Goal: Task Accomplishment & Management: Complete application form

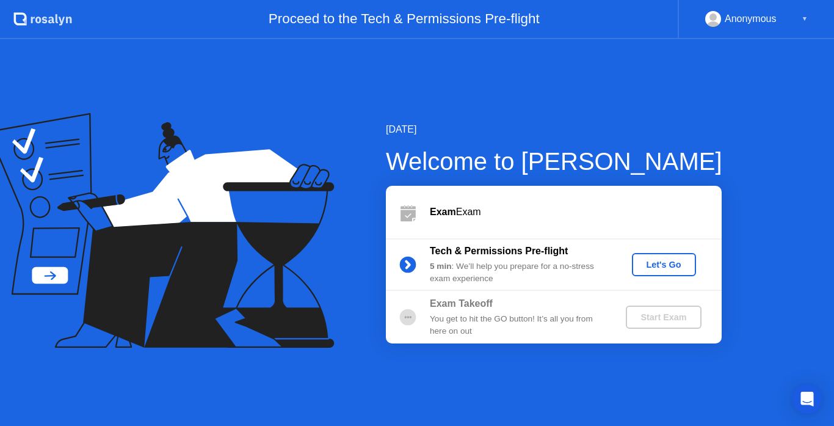
click at [654, 253] on button "Let's Go" at bounding box center [664, 264] width 64 height 23
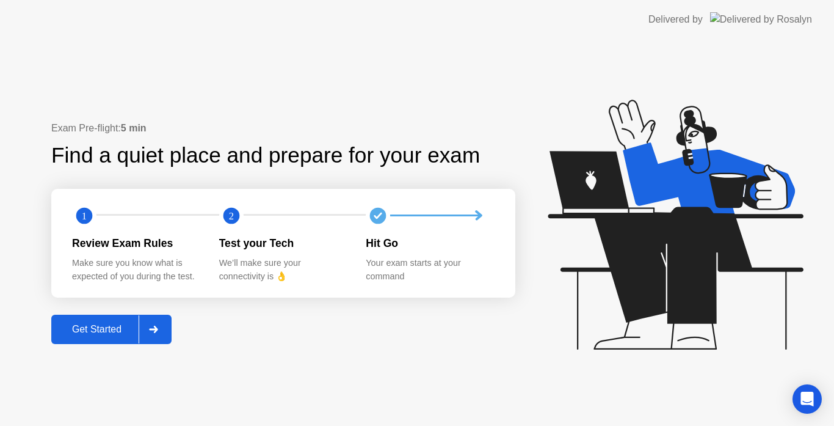
click at [79, 321] on button "Get Started" at bounding box center [111, 328] width 120 height 29
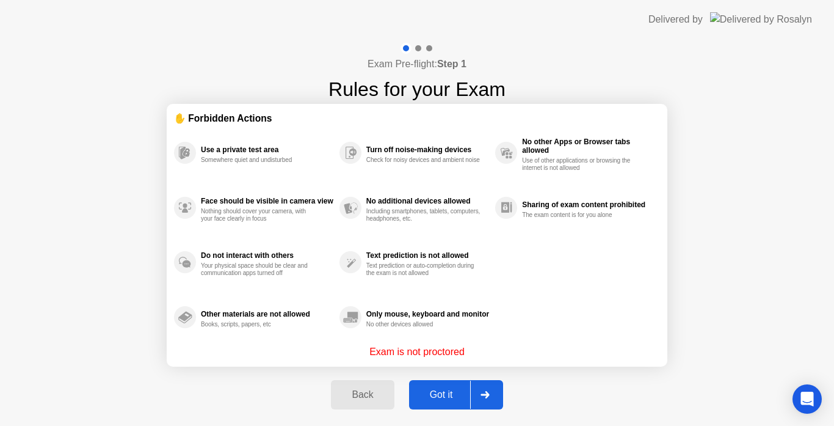
click at [455, 381] on button "Got it" at bounding box center [456, 394] width 94 height 29
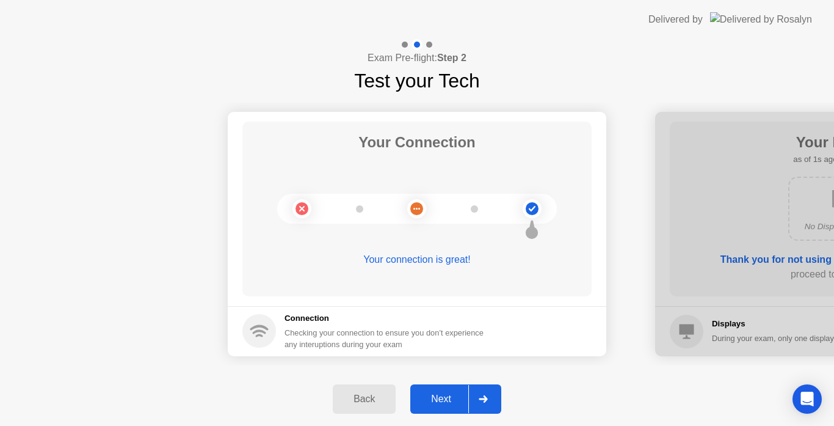
click at [471, 399] on div at bounding box center [482, 399] width 29 height 28
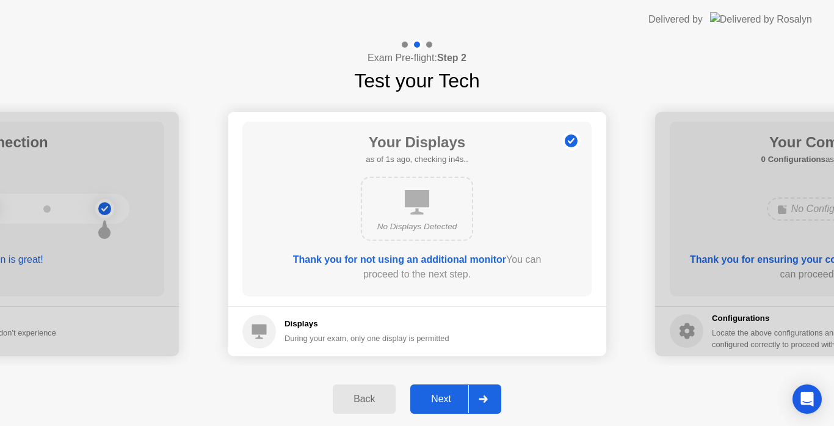
click at [471, 399] on div at bounding box center [482, 399] width 29 height 28
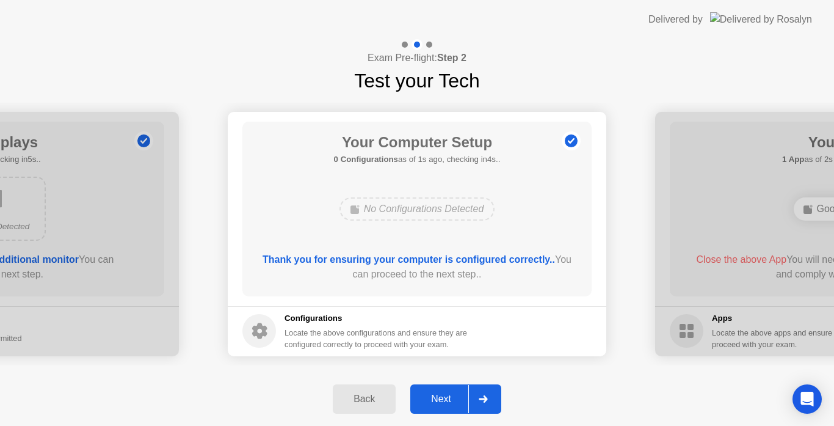
click at [471, 399] on div at bounding box center [482, 399] width 29 height 28
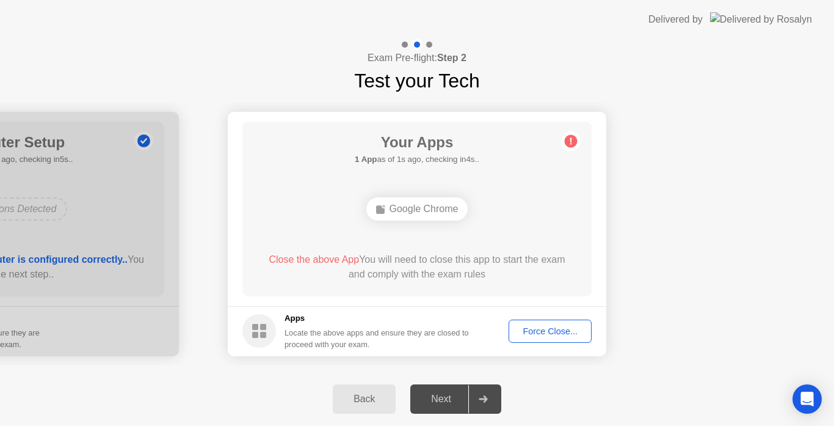
click at [519, 334] on div "Force Close..." at bounding box center [550, 331] width 74 height 10
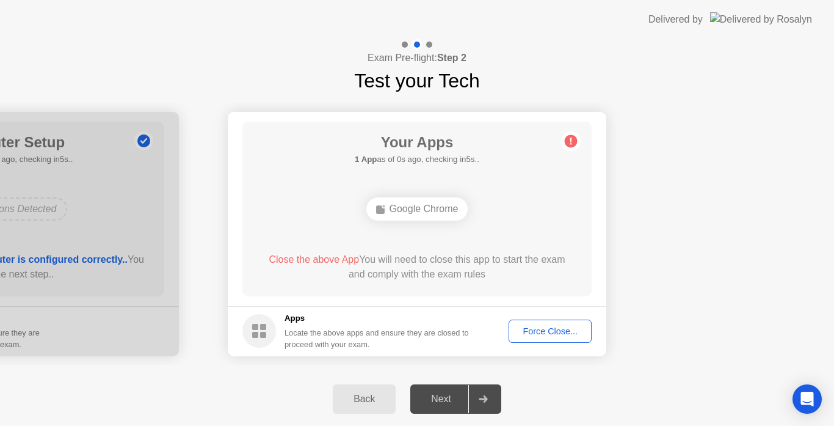
click at [555, 317] on footer "Apps Locate the above apps and ensure they are closed to proceed with your exam…" at bounding box center [417, 331] width 379 height 50
click at [556, 319] on button "Force Close..." at bounding box center [550, 330] width 83 height 23
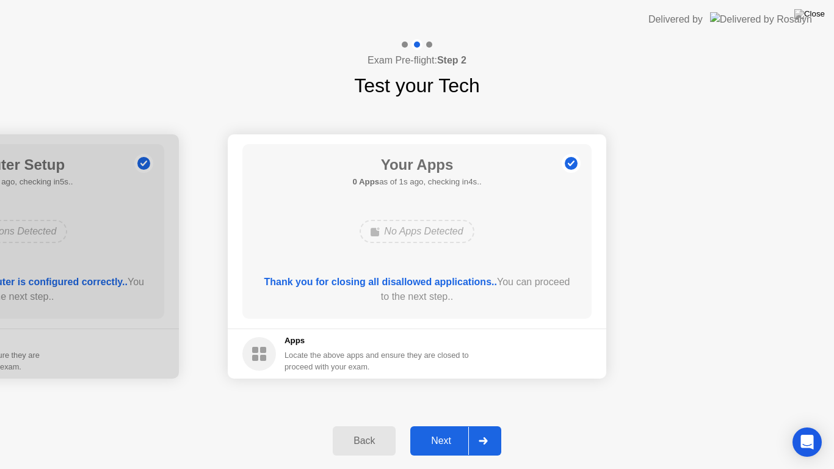
click at [468, 425] on div "Next" at bounding box center [441, 440] width 54 height 11
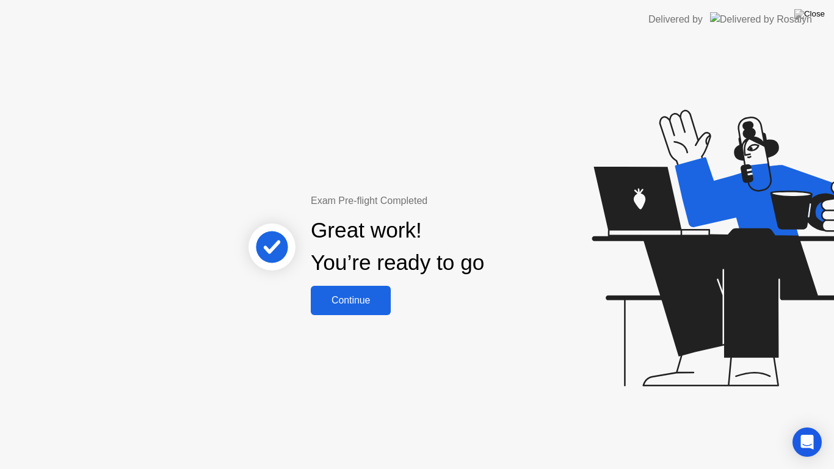
click at [380, 301] on div "Continue" at bounding box center [350, 300] width 73 height 11
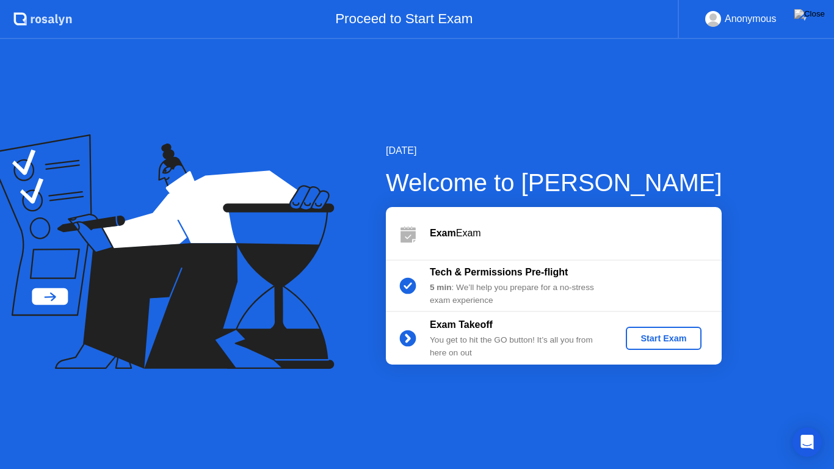
click at [673, 340] on div "Start Exam" at bounding box center [663, 338] width 65 height 10
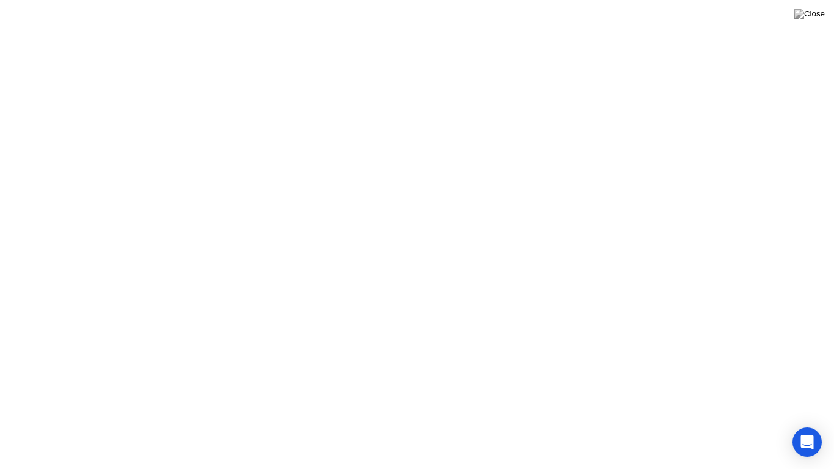
click div
click at [453, 425] on button "Exam Rules" at bounding box center [471, 449] width 65 height 11
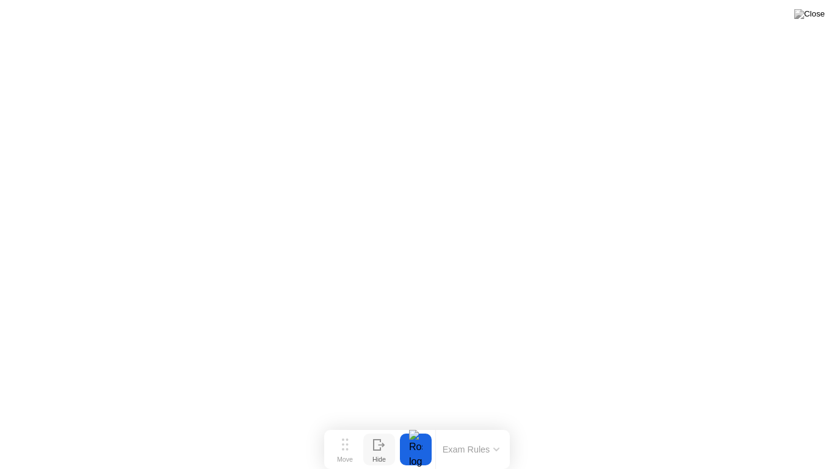
click at [374, 425] on div "Hide" at bounding box center [378, 458] width 13 height 7
click at [789, 425] on div "Show" at bounding box center [786, 458] width 16 height 7
click at [498, 425] on icon at bounding box center [496, 450] width 6 height 4
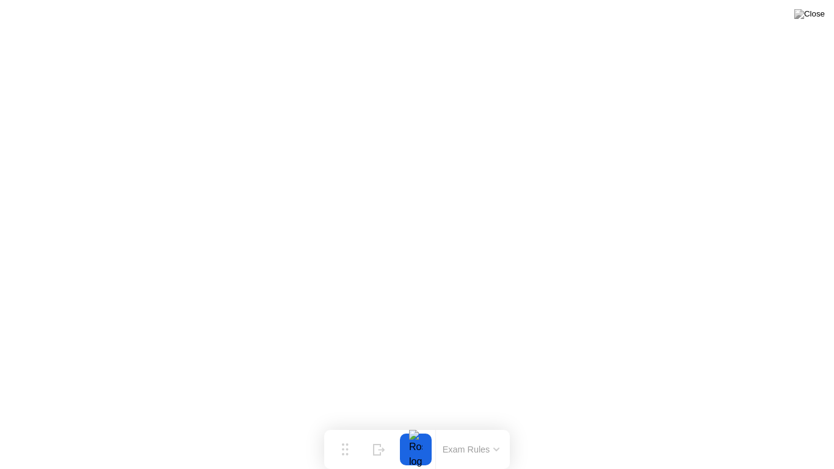
click at [426, 425] on div at bounding box center [416, 449] width 26 height 32
click at [415, 425] on div at bounding box center [416, 449] width 26 height 32
click at [473, 425] on button "Exam Rules" at bounding box center [471, 449] width 65 height 11
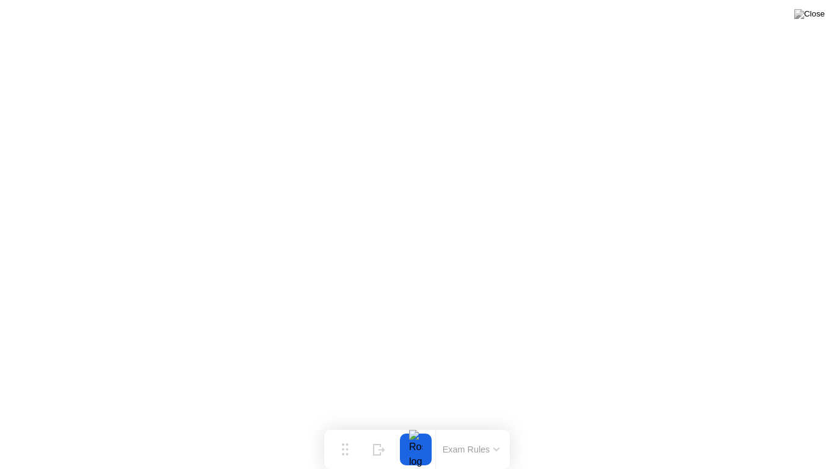
click at [375, 425] on icon at bounding box center [379, 450] width 12 height 12
click at [785, 425] on div "Show" at bounding box center [786, 458] width 16 height 7
click at [821, 19] on img at bounding box center [809, 14] width 31 height 10
click at [822, 19] on img at bounding box center [809, 14] width 31 height 10
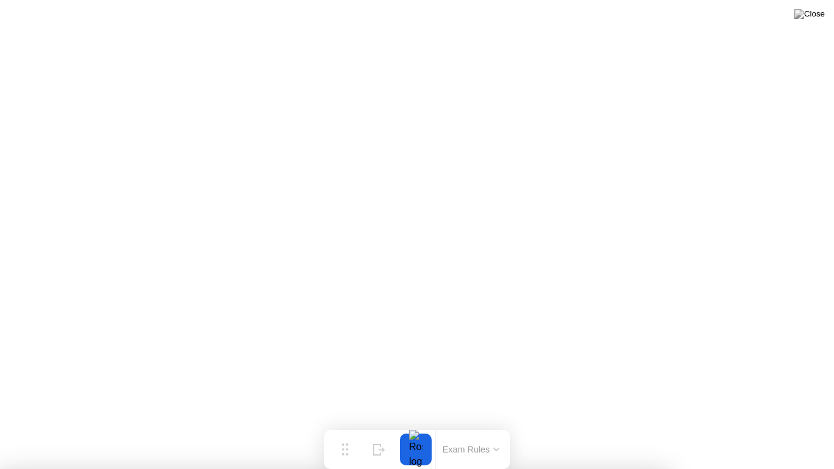
click at [413, 425] on div at bounding box center [416, 449] width 26 height 32
click at [411, 425] on div at bounding box center [416, 449] width 26 height 32
click at [421, 425] on div at bounding box center [416, 449] width 26 height 32
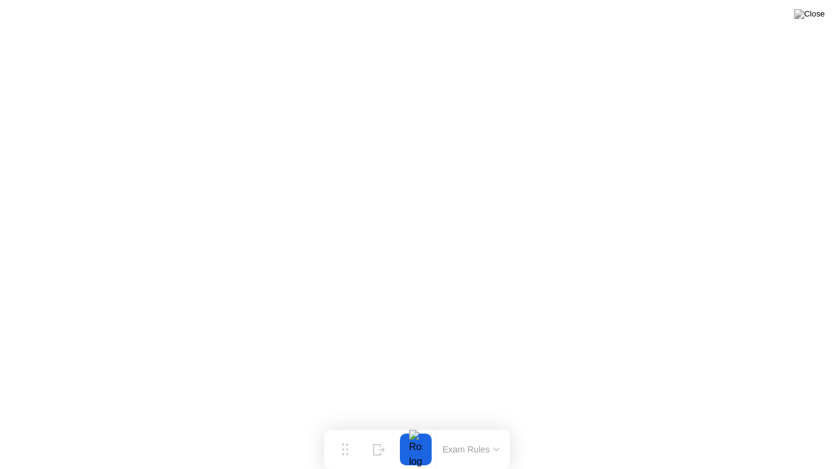
click at [421, 425] on div at bounding box center [416, 449] width 26 height 32
click at [417, 425] on div at bounding box center [416, 449] width 26 height 32
click at [416, 425] on div at bounding box center [416, 449] width 26 height 32
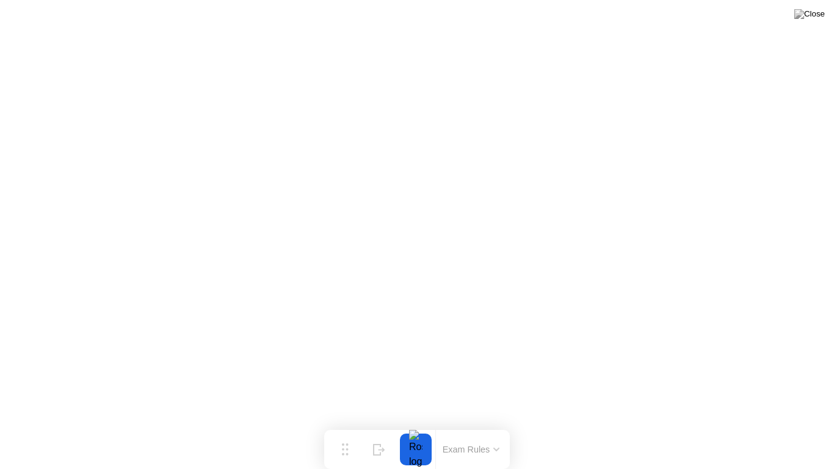
drag, startPoint x: 416, startPoint y: 439, endPoint x: 419, endPoint y: 429, distance: 10.4
click at [417, 425] on div at bounding box center [416, 449] width 26 height 32
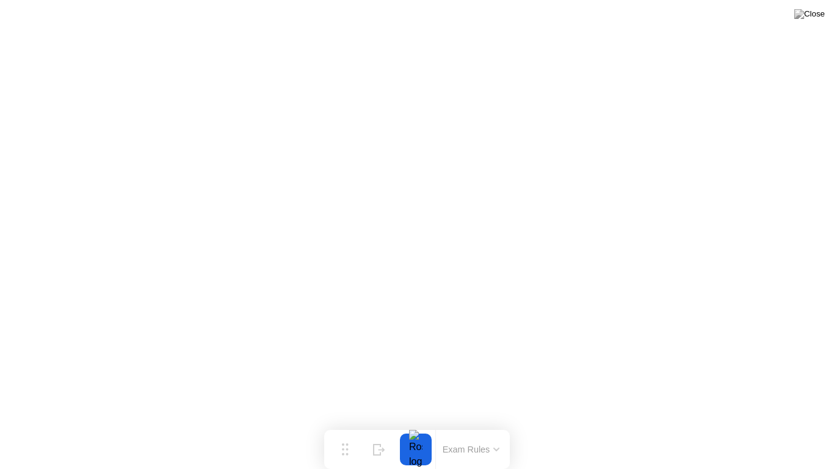
click at [417, 425] on div at bounding box center [416, 449] width 26 height 32
click at [416, 425] on div at bounding box center [416, 449] width 26 height 32
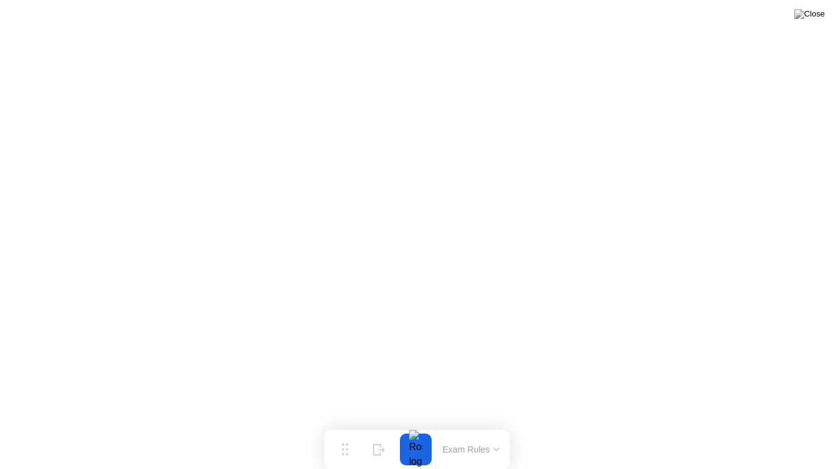
click at [416, 425] on div at bounding box center [416, 449] width 26 height 32
click at [422, 425] on div at bounding box center [416, 449] width 26 height 32
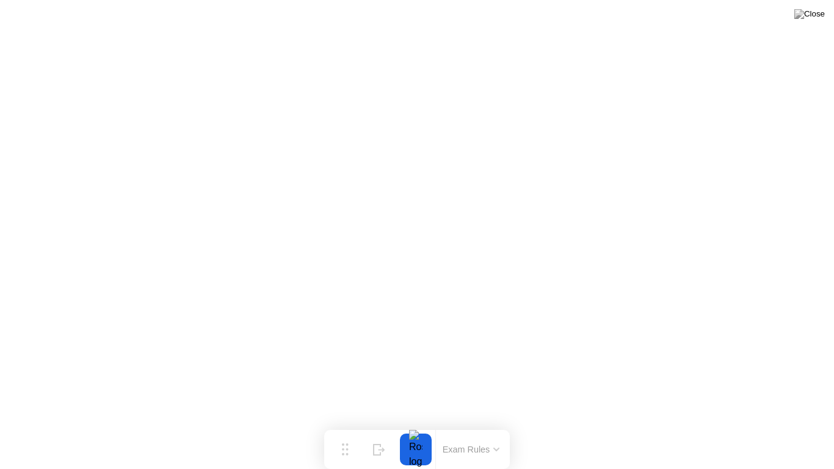
click at [422, 425] on div at bounding box center [416, 449] width 26 height 32
click at [414, 425] on div "Move Hide Exam Rules" at bounding box center [417, 449] width 186 height 39
click at [411, 425] on div at bounding box center [416, 449] width 26 height 32
click at [423, 425] on div at bounding box center [416, 449] width 26 height 32
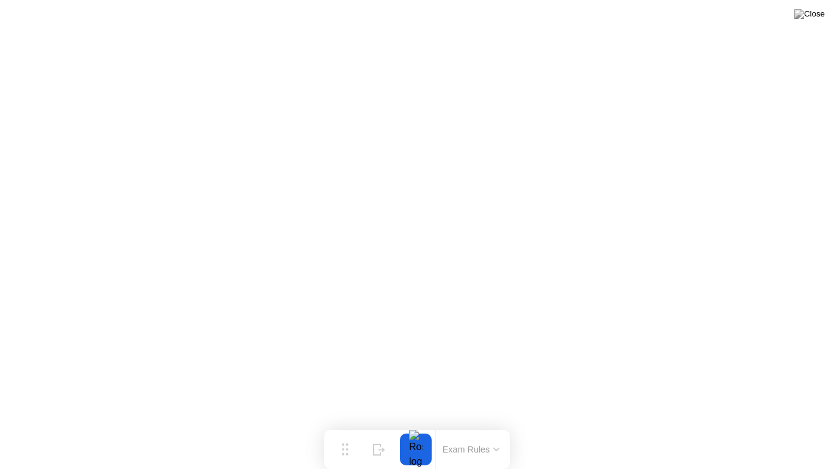
click at [423, 425] on div at bounding box center [416, 449] width 26 height 32
click at [416, 425] on div at bounding box center [416, 449] width 26 height 32
drag, startPoint x: 416, startPoint y: 446, endPoint x: 433, endPoint y: 448, distance: 16.6
click at [421, 425] on div at bounding box center [416, 449] width 26 height 32
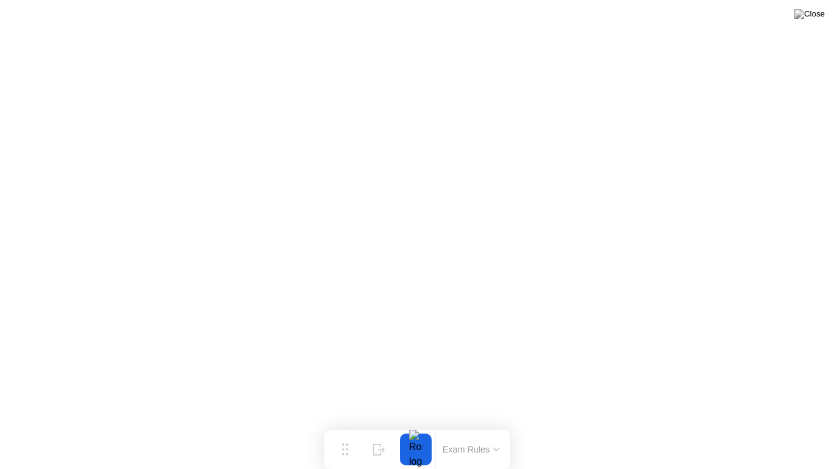
click at [459, 425] on button "Exam Rules" at bounding box center [471, 449] width 65 height 11
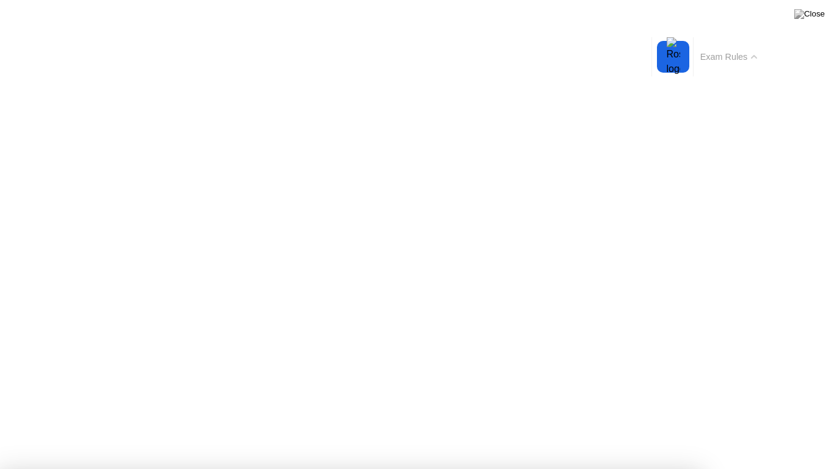
drag, startPoint x: 444, startPoint y: 366, endPoint x: 199, endPoint y: 149, distance: 327.8
drag, startPoint x: 198, startPoint y: 148, endPoint x: 169, endPoint y: 96, distance: 60.1
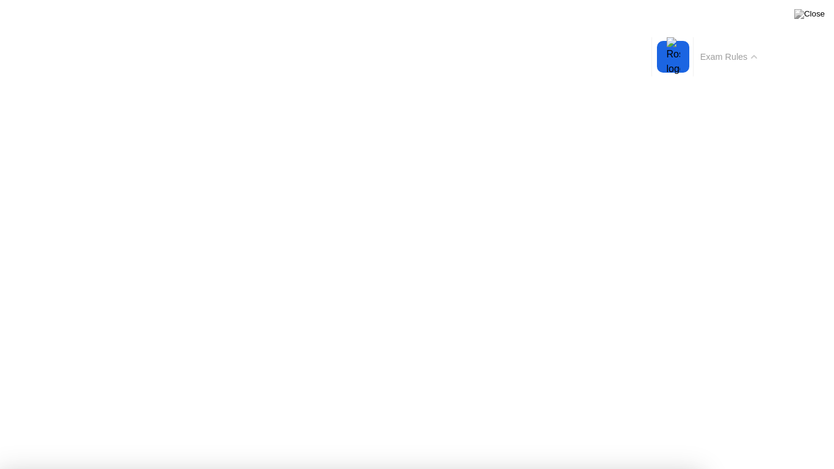
drag, startPoint x: 157, startPoint y: 170, endPoint x: 155, endPoint y: 252, distance: 81.2
drag, startPoint x: 375, startPoint y: 258, endPoint x: 402, endPoint y: 272, distance: 30.9
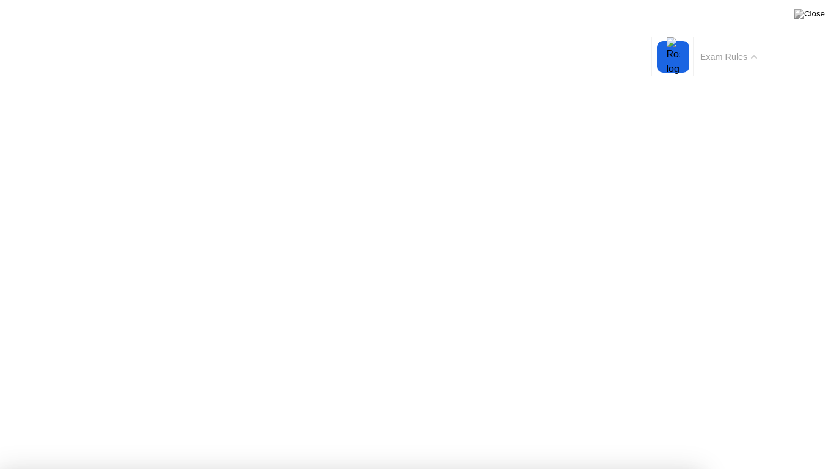
click at [677, 61] on div at bounding box center [674, 57] width 26 height 32
click at [678, 62] on div at bounding box center [674, 57] width 26 height 32
click at [747, 68] on div "Exam Rules" at bounding box center [728, 56] width 71 height 39
click at [743, 59] on button "Exam Rules" at bounding box center [729, 56] width 65 height 11
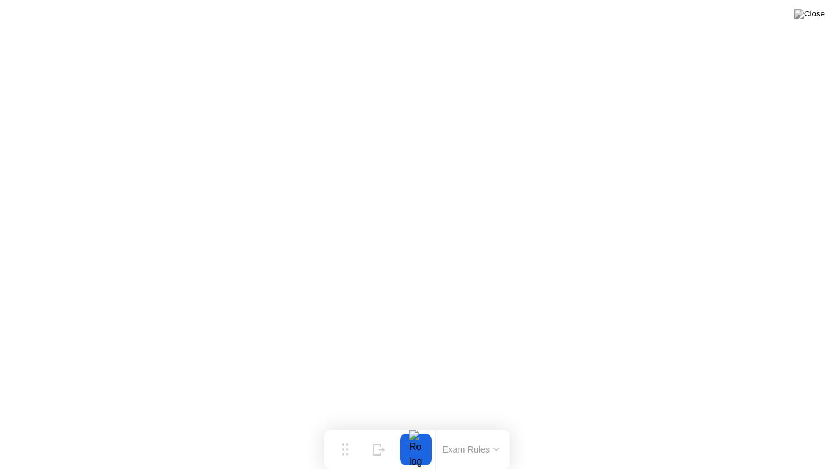
click at [419, 425] on div at bounding box center [416, 449] width 26 height 32
click at [391, 425] on button "Hide" at bounding box center [379, 449] width 32 height 32
click at [786, 425] on div "Show" at bounding box center [786, 458] width 16 height 7
click at [816, 19] on img at bounding box center [809, 14] width 31 height 10
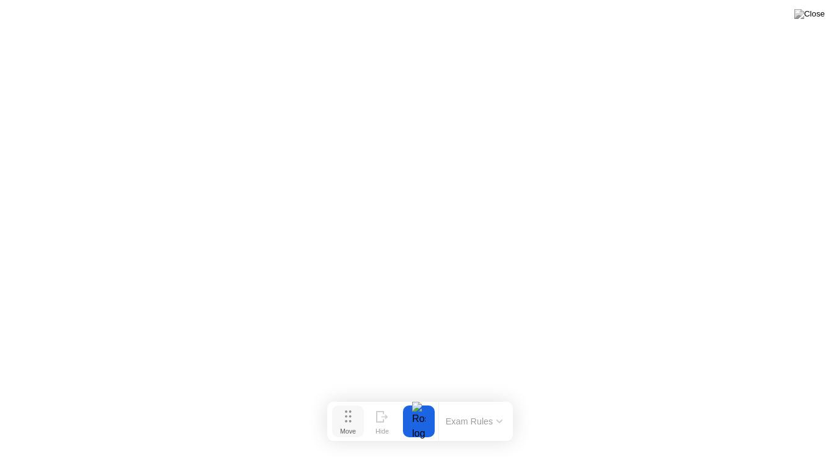
drag, startPoint x: 350, startPoint y: 441, endPoint x: 353, endPoint y: 415, distance: 27.0
click at [353, 414] on button "Move" at bounding box center [348, 421] width 32 height 32
click at [423, 421] on div at bounding box center [418, 422] width 26 height 32
click at [424, 420] on div at bounding box center [418, 422] width 26 height 32
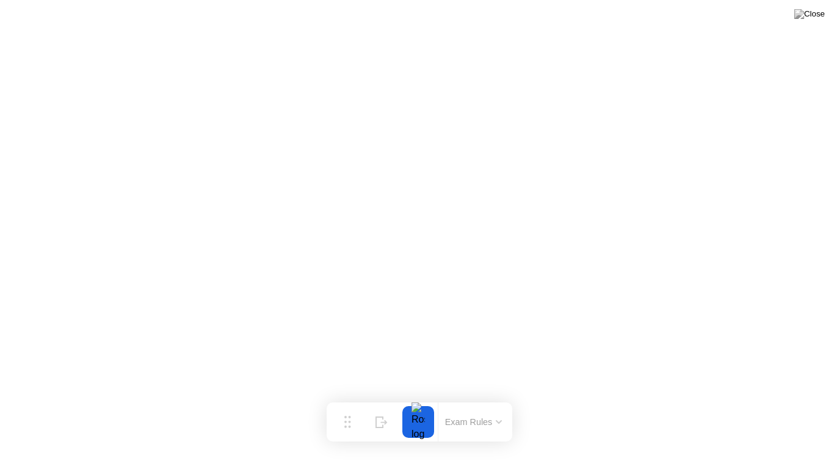
click at [427, 418] on div at bounding box center [418, 422] width 26 height 32
click at [422, 417] on div at bounding box center [418, 422] width 26 height 32
click at [347, 425] on div "Move" at bounding box center [347, 431] width 16 height 7
drag, startPoint x: 347, startPoint y: 427, endPoint x: 389, endPoint y: 363, distance: 75.9
click at [362, 425] on div "Move" at bounding box center [362, 439] width 16 height 7
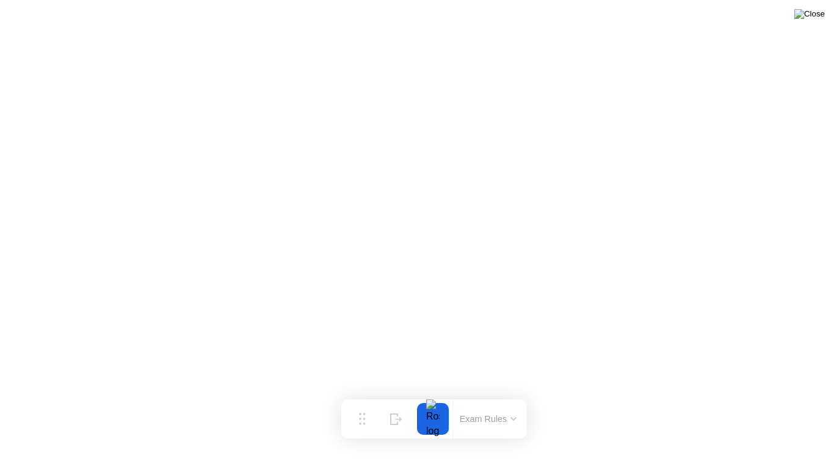
click at [814, 18] on img at bounding box center [809, 14] width 31 height 10
